Goal: Answer question/provide support

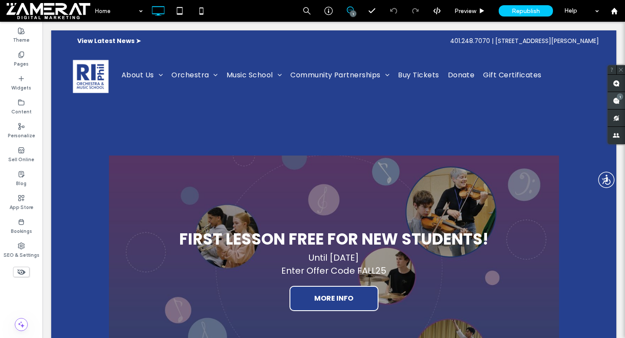
click at [617, 98] on div "1" at bounding box center [619, 96] width 7 height 7
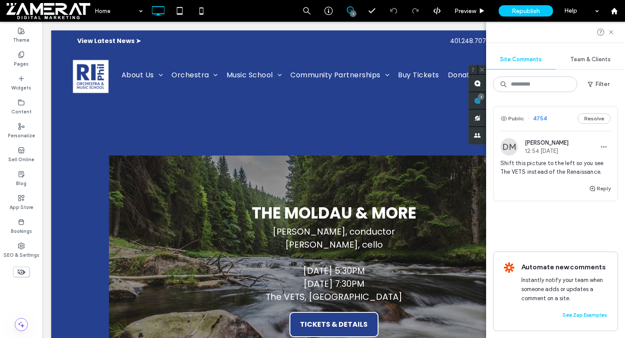
click at [538, 190] on div "Reply" at bounding box center [555, 191] width 124 height 17
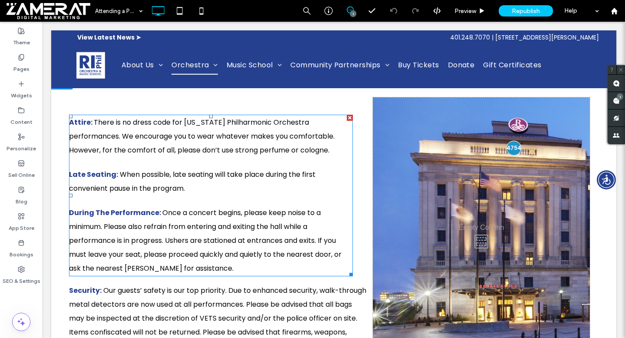
scroll to position [422, 0]
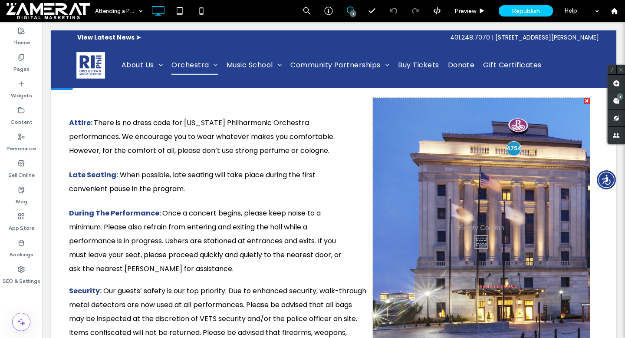
click at [391, 139] on div "Click To Paste" at bounding box center [481, 240] width 217 height 284
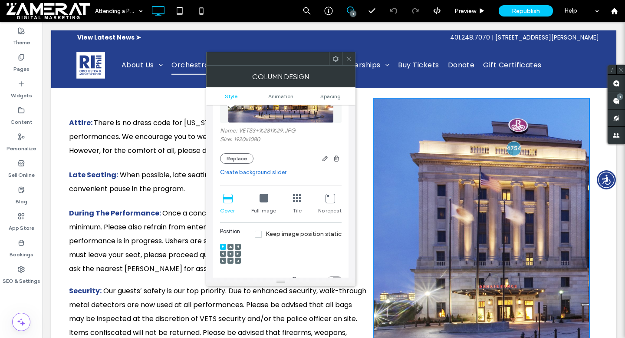
scroll to position [127, 0]
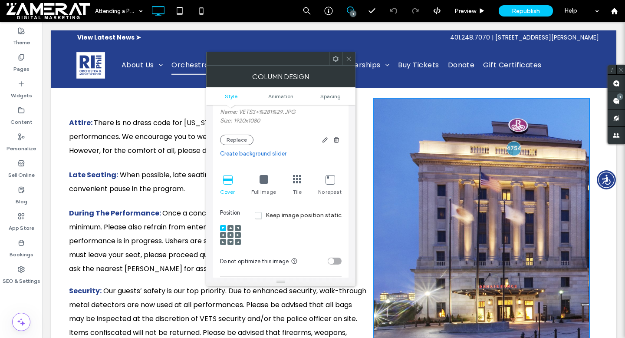
click at [238, 236] on icon at bounding box center [237, 234] width 3 height 3
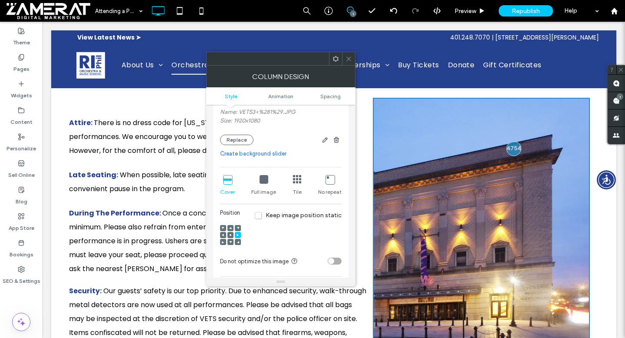
click at [230, 236] on use at bounding box center [231, 235] width 2 height 2
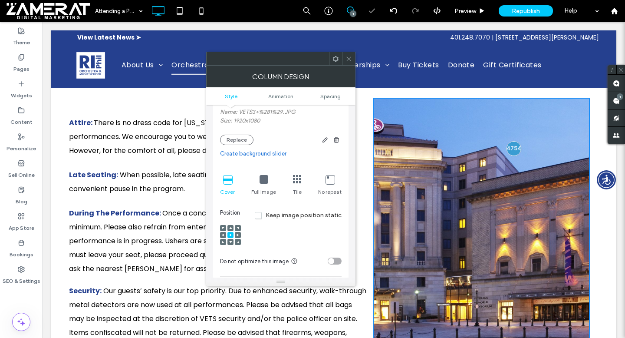
click at [239, 235] on icon at bounding box center [237, 234] width 3 height 3
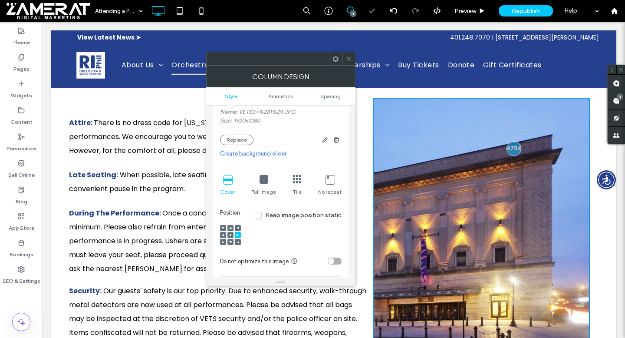
click at [348, 63] on span at bounding box center [348, 58] width 7 height 13
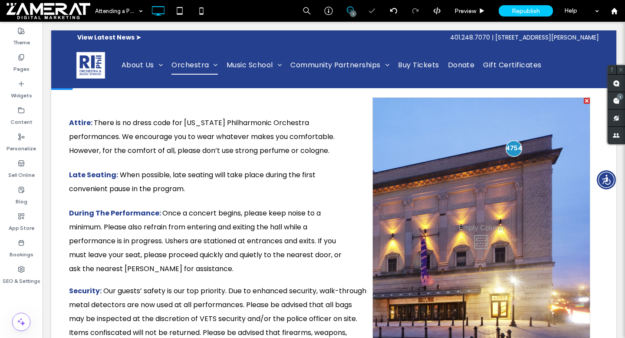
click at [512, 146] on div at bounding box center [514, 148] width 16 height 16
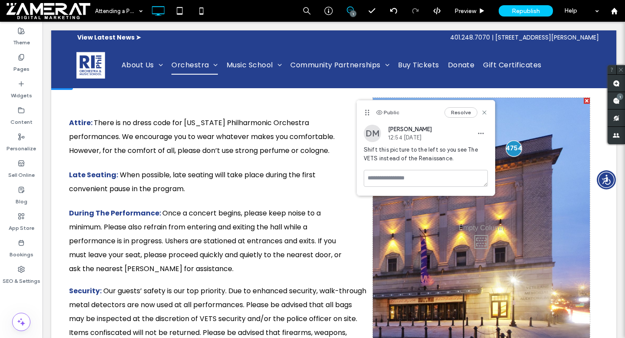
click at [512, 146] on div at bounding box center [514, 148] width 16 height 16
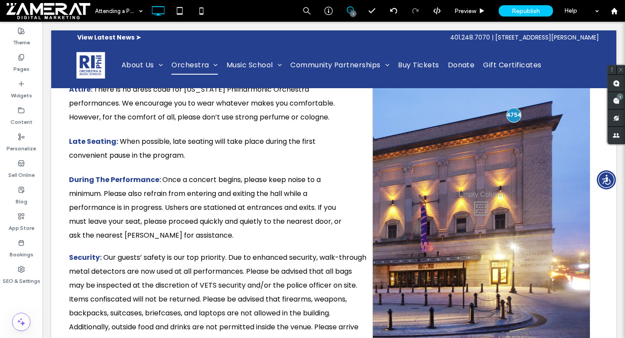
scroll to position [449, 0]
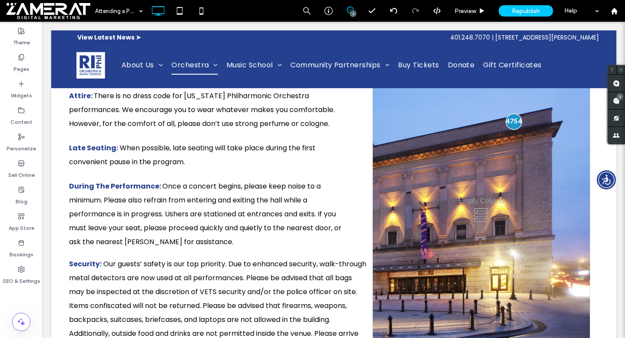
click at [514, 119] on div at bounding box center [514, 121] width 16 height 16
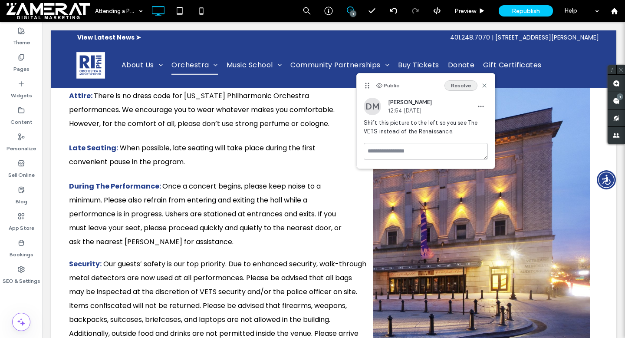
click at [457, 83] on button "Resolve" at bounding box center [460, 85] width 33 height 10
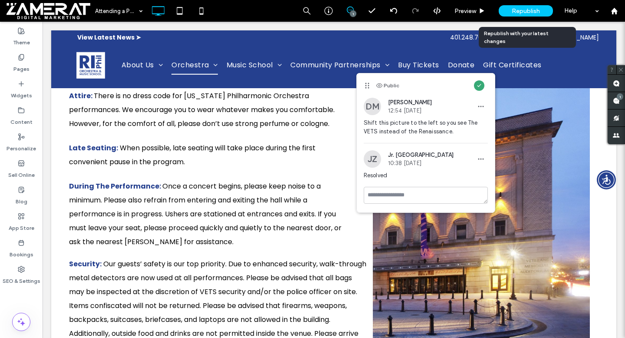
click at [525, 8] on span "Republish" at bounding box center [526, 10] width 28 height 7
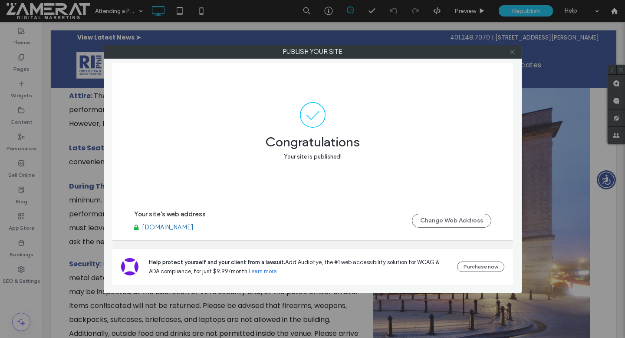
click at [513, 53] on icon at bounding box center [512, 52] width 7 height 7
